Goal: Information Seeking & Learning: Learn about a topic

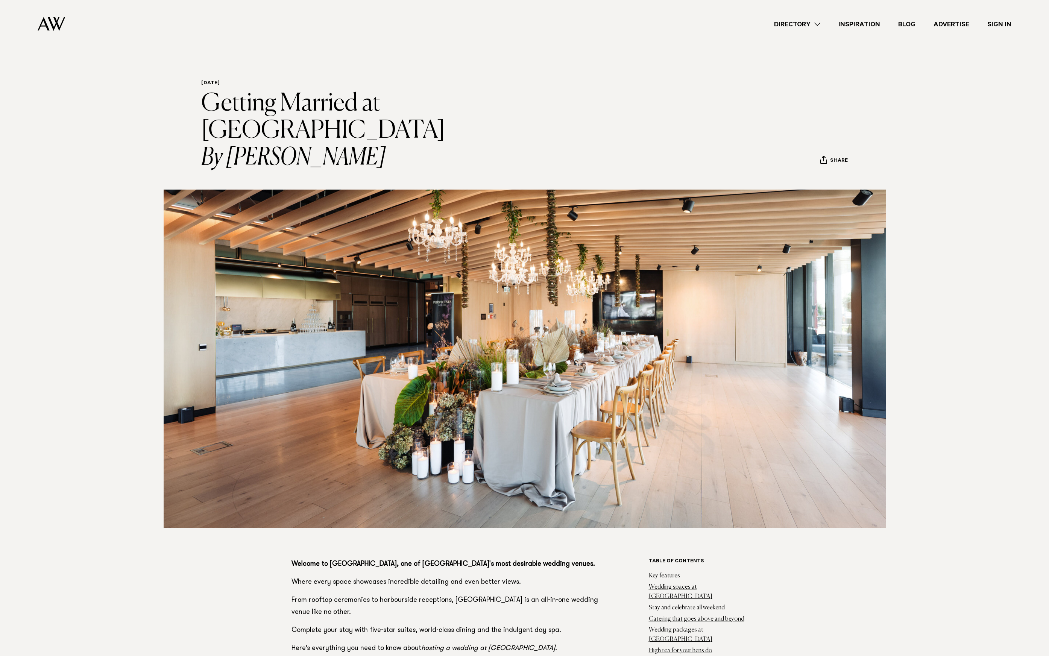
scroll to position [672, 0]
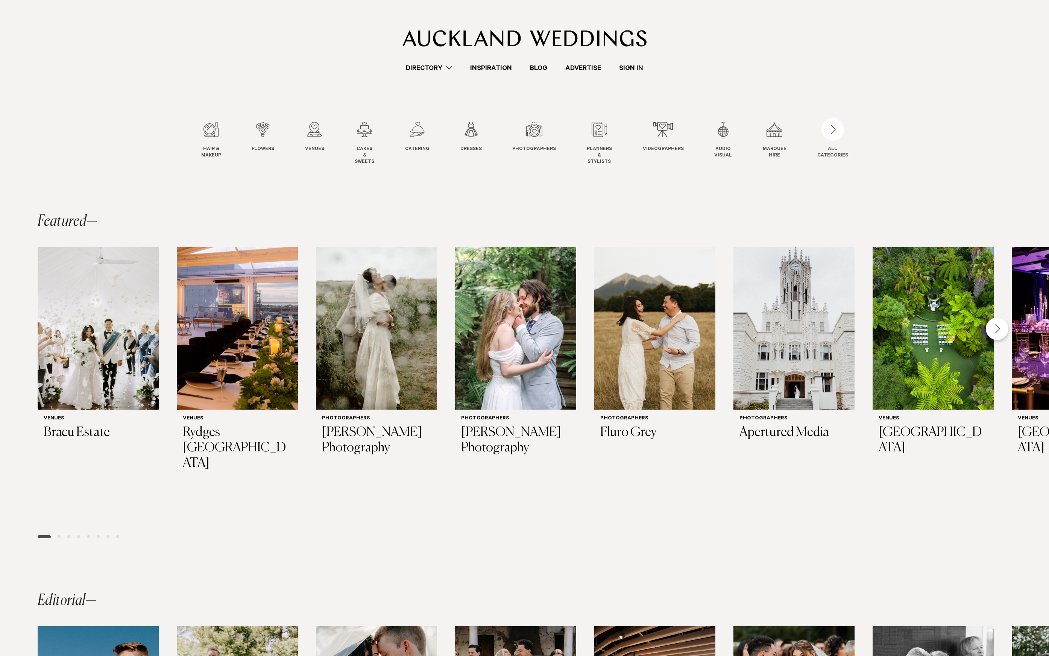
click at [633, 68] on link "Sign In" at bounding box center [631, 68] width 42 height 10
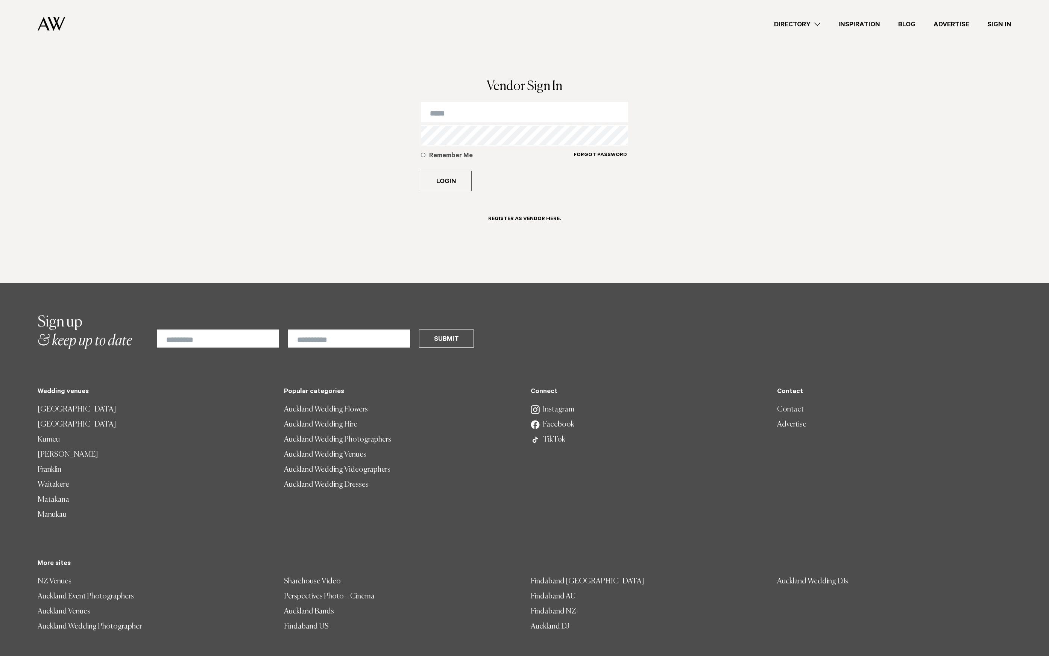
click at [481, 98] on div "Vendor Sign In Remember Me Forgot Password Login Register as Vendor here." at bounding box center [525, 165] width 220 height 171
click at [480, 104] on input "email" at bounding box center [525, 112] width 208 height 20
type input "**********"
click at [421, 171] on button "Login" at bounding box center [446, 181] width 51 height 20
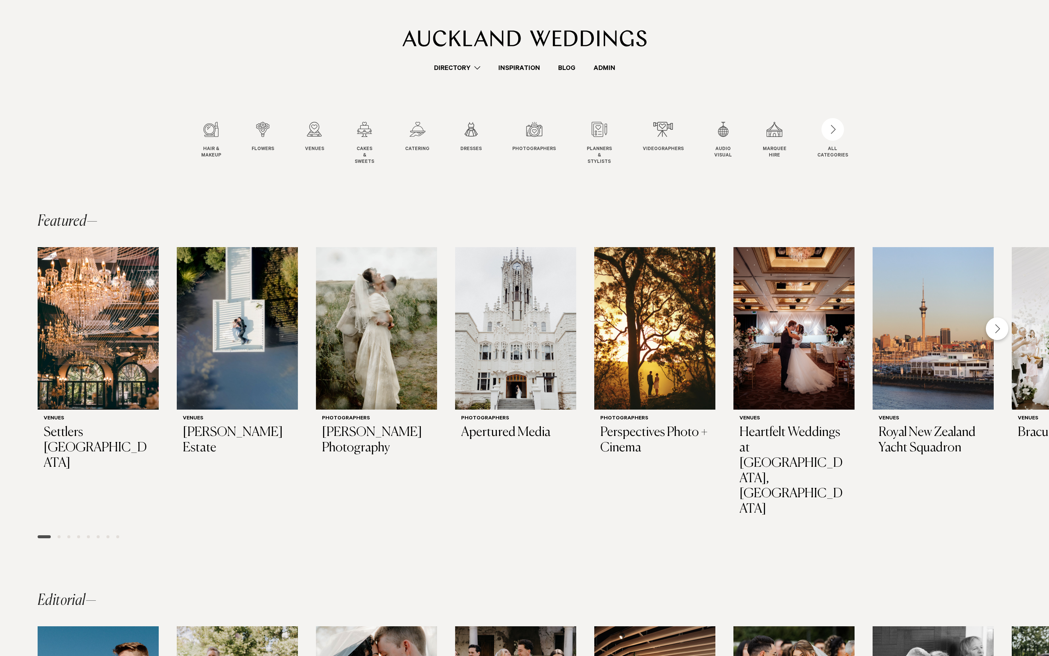
click at [452, 65] on link "Directory" at bounding box center [457, 68] width 64 height 10
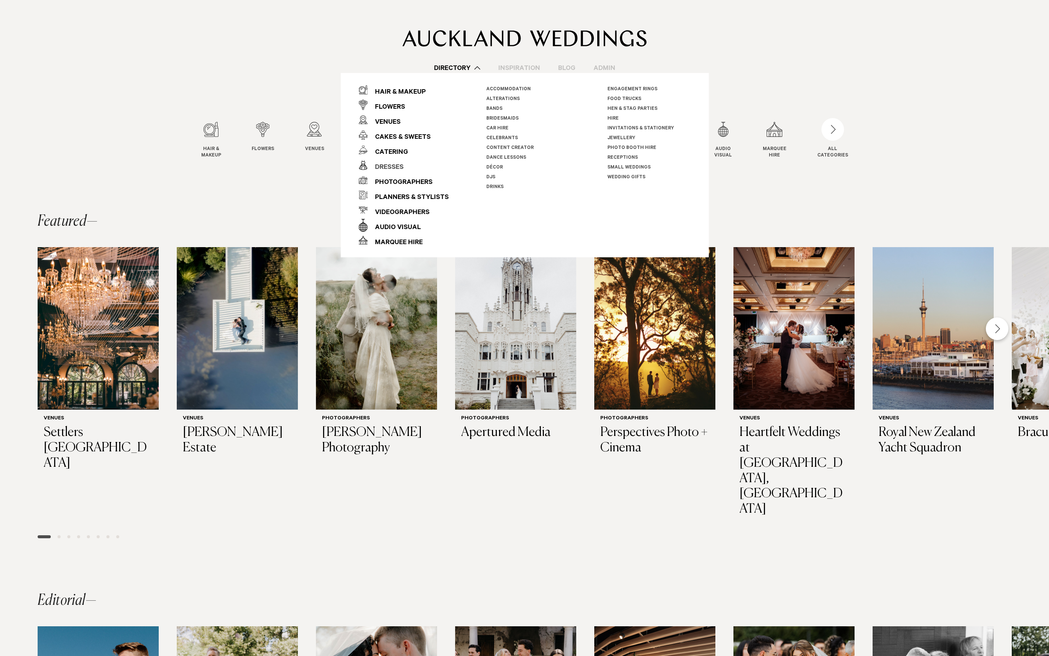
click at [408, 170] on link "Dresses" at bounding box center [404, 165] width 90 height 15
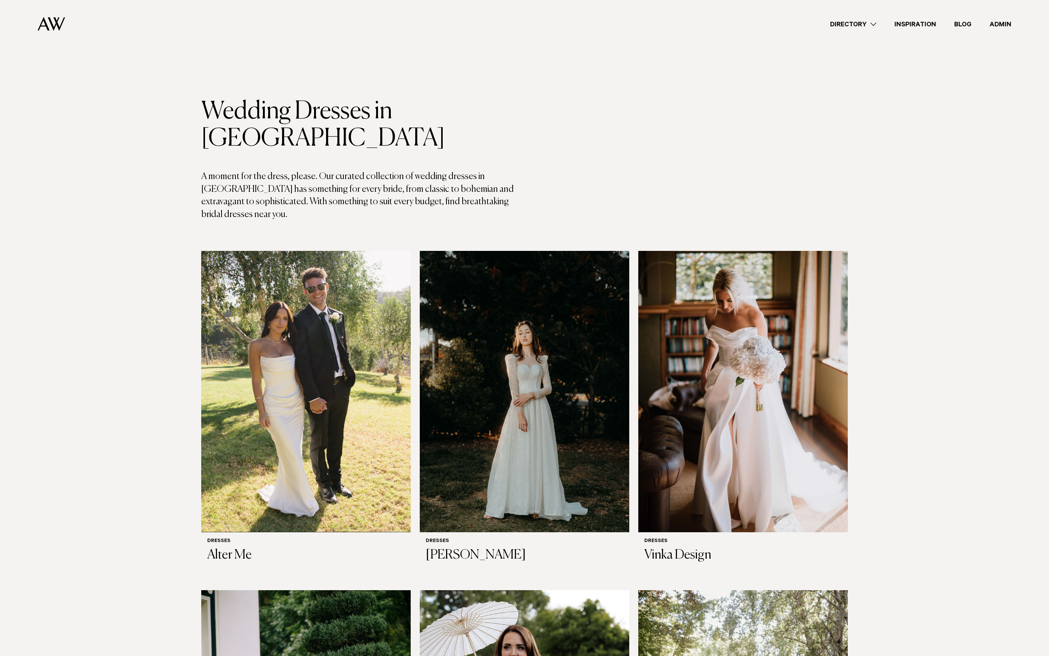
click at [859, 23] on link "Directory" at bounding box center [853, 24] width 64 height 10
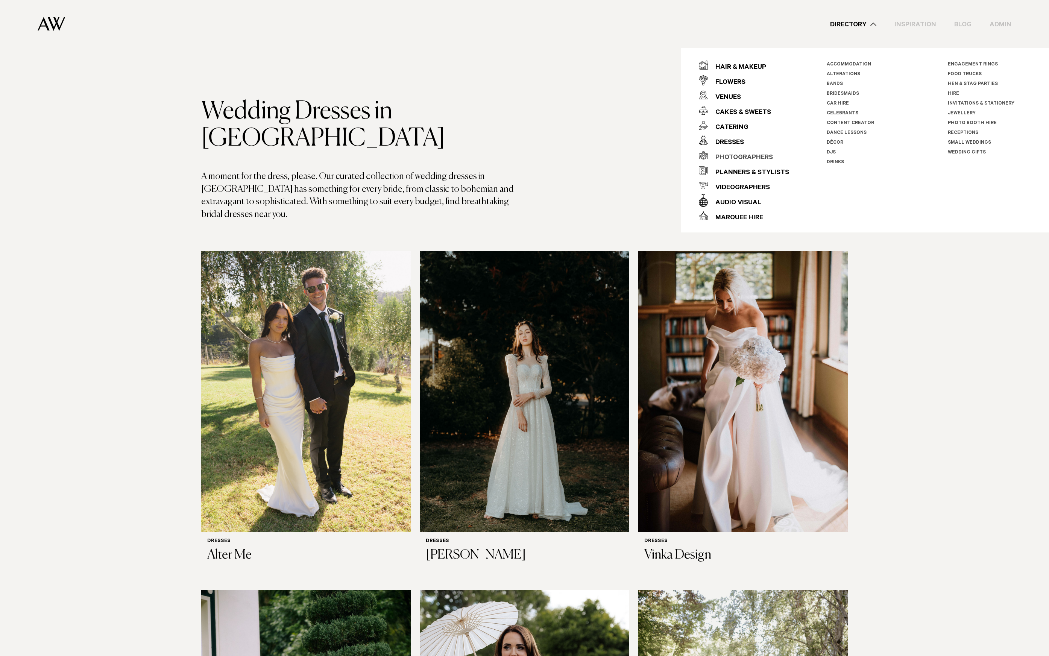
click at [747, 158] on div "Photographers" at bounding box center [740, 158] width 65 height 15
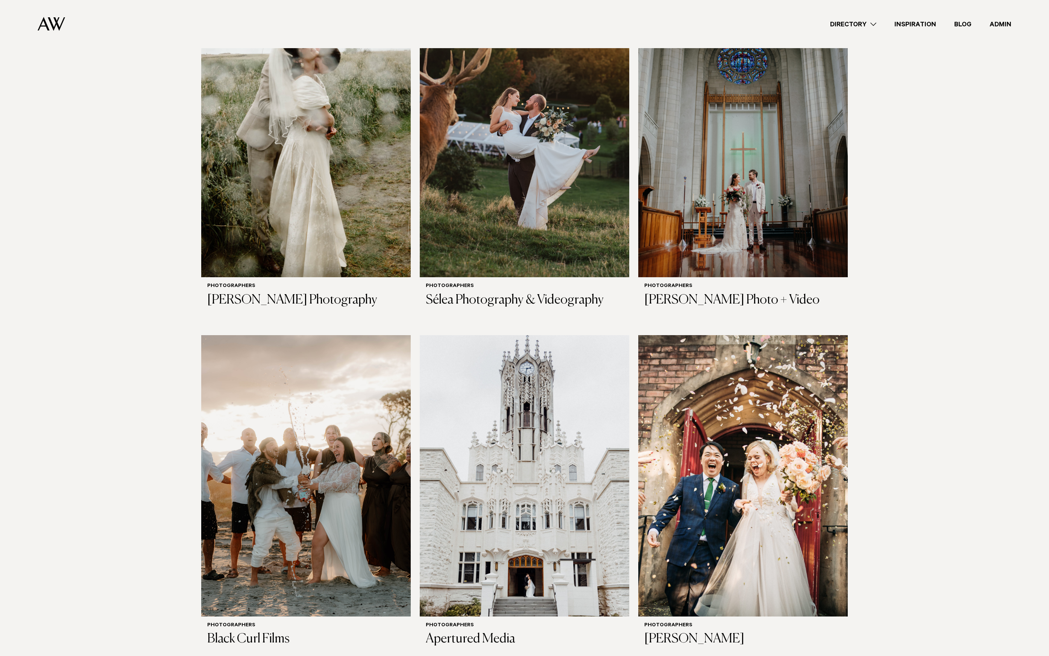
scroll to position [748, 0]
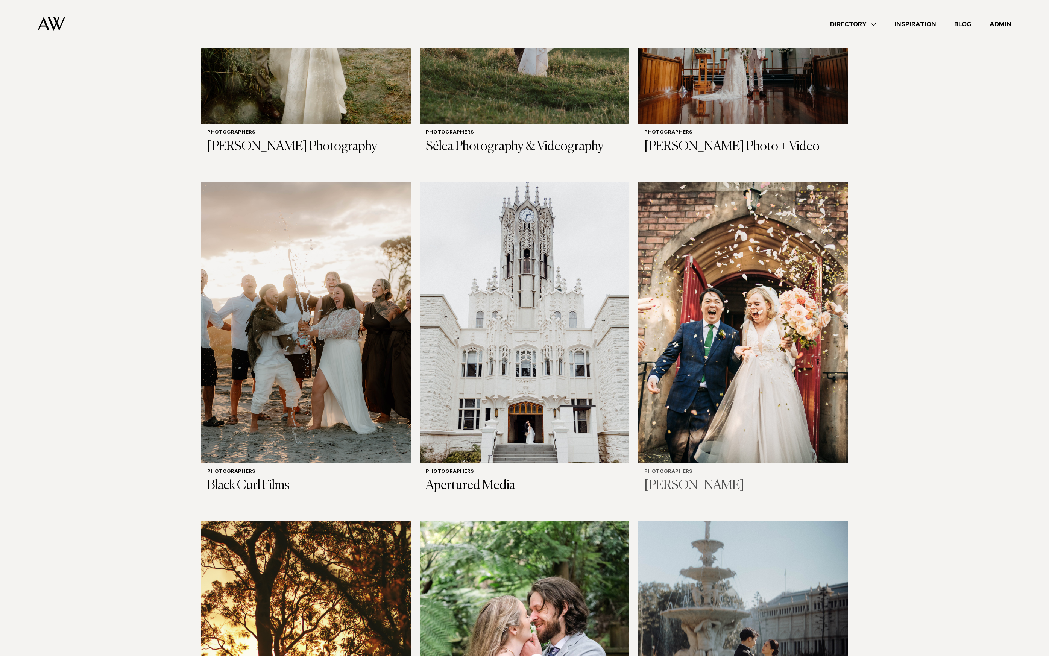
click at [728, 271] on img at bounding box center [744, 322] width 210 height 281
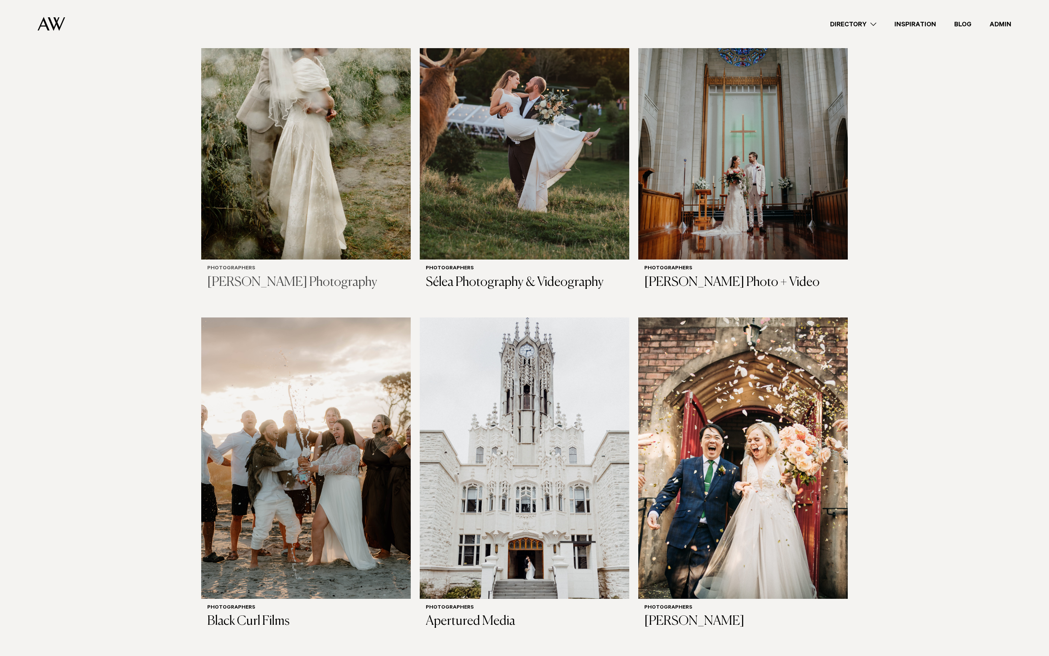
scroll to position [457, 0]
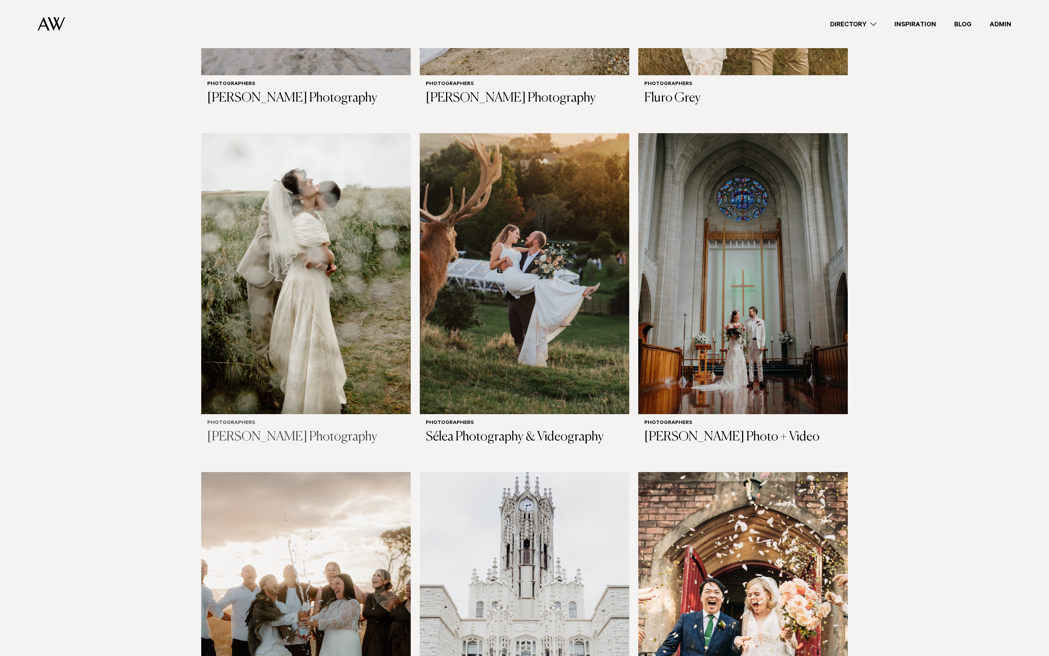
click at [321, 227] on img at bounding box center [306, 273] width 210 height 281
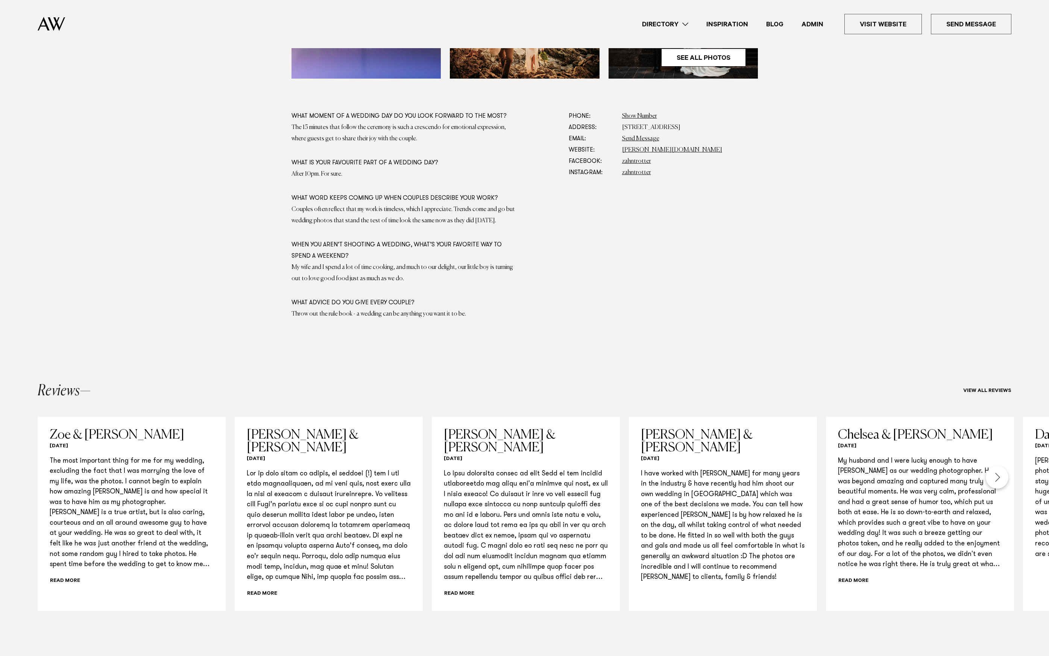
scroll to position [413, 0]
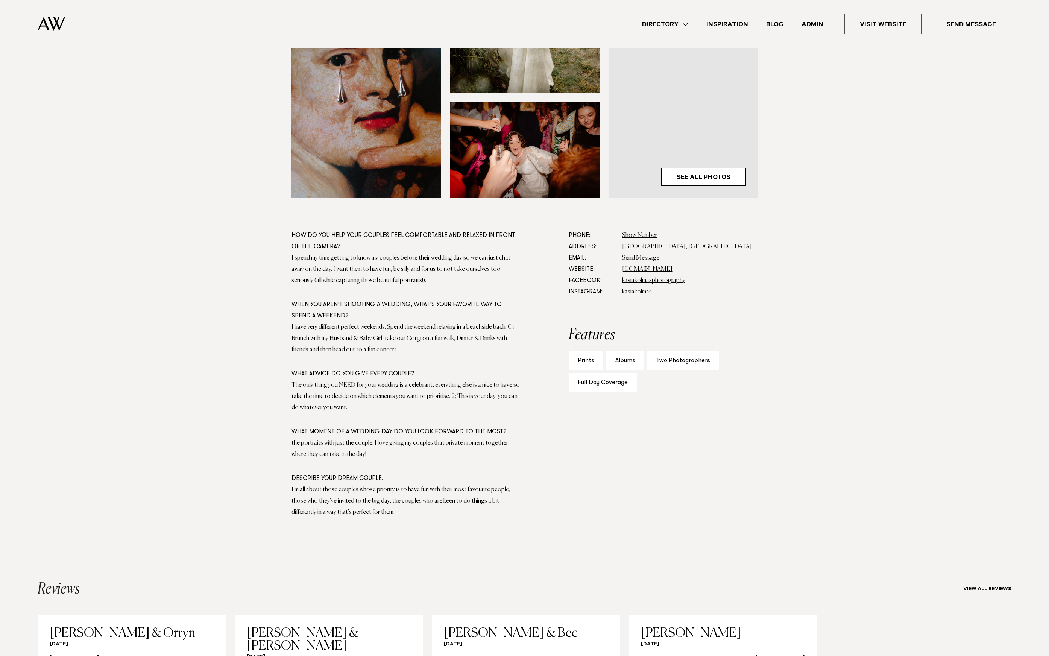
scroll to position [156, 0]
